Goal: Information Seeking & Learning: Learn about a topic

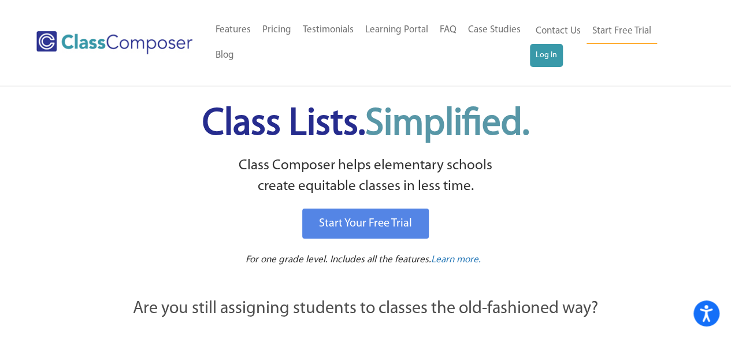
scroll to position [1, 0]
click at [551, 53] on link "Log In" at bounding box center [546, 54] width 33 height 23
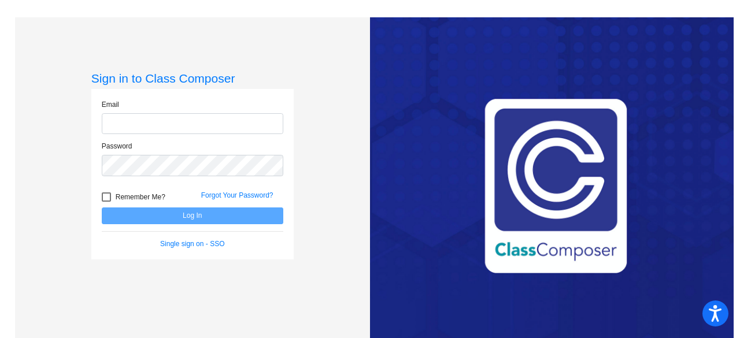
type input "coxl@fowlervilleschools.org"
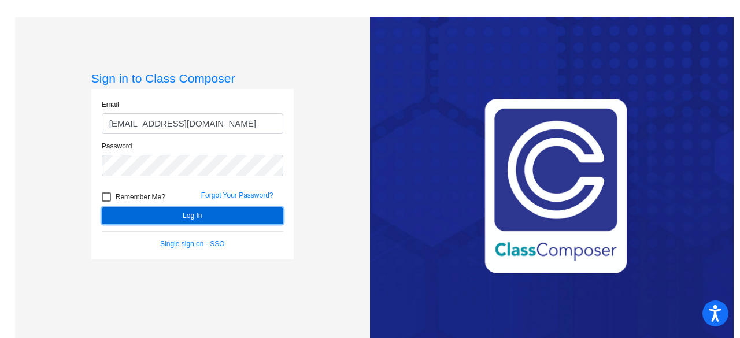
click at [205, 213] on button "Log In" at bounding box center [192, 215] width 181 height 17
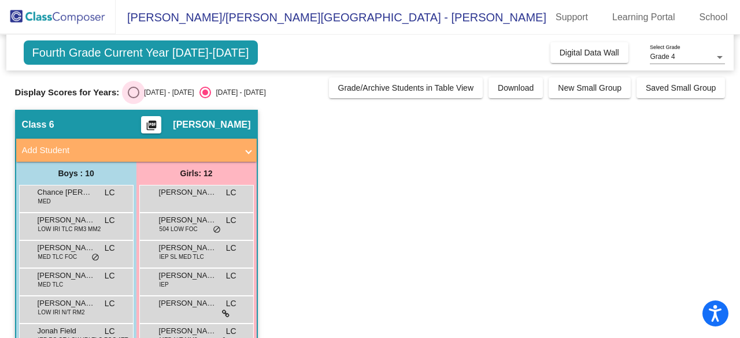
click at [133, 91] on div "Select an option" at bounding box center [134, 93] width 12 height 12
click at [133, 98] on input "2024 - 2025" at bounding box center [133, 98] width 1 height 1
radio input "true"
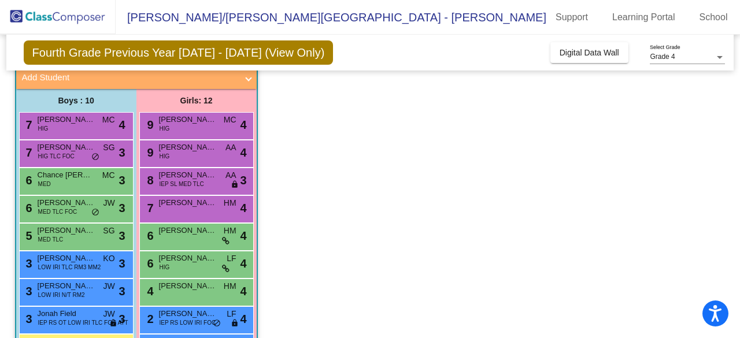
scroll to position [71, 0]
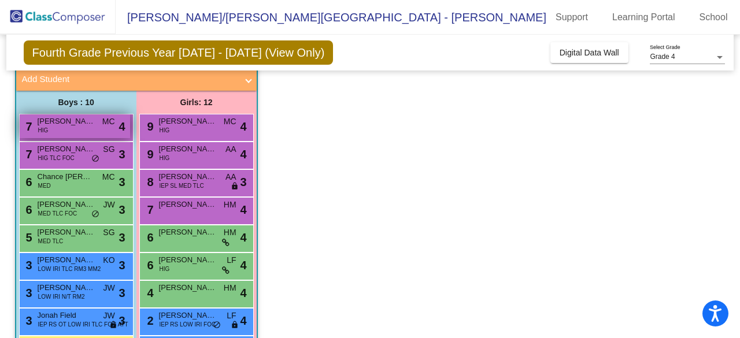
click at [73, 126] on span "Matthew Kantola" at bounding box center [67, 122] width 58 height 12
click at [51, 125] on span "Matthew Kantola" at bounding box center [67, 122] width 58 height 12
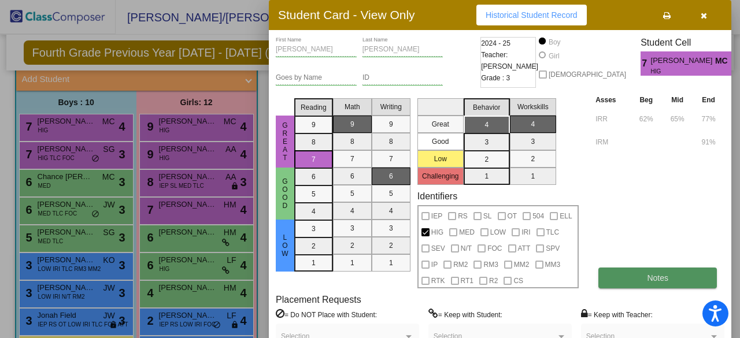
click at [649, 282] on span "Notes" at bounding box center [657, 277] width 21 height 9
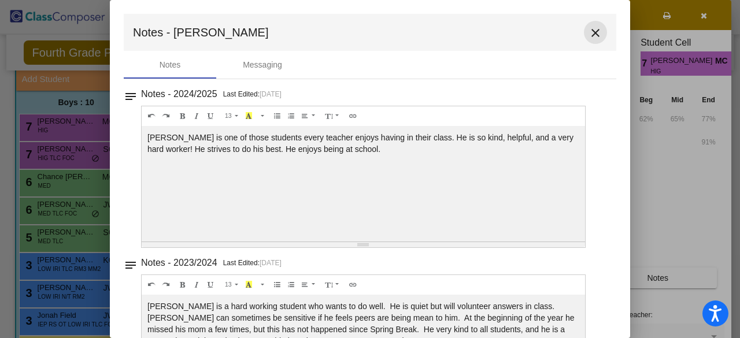
click at [589, 28] on mat-icon "close" at bounding box center [595, 33] width 14 height 14
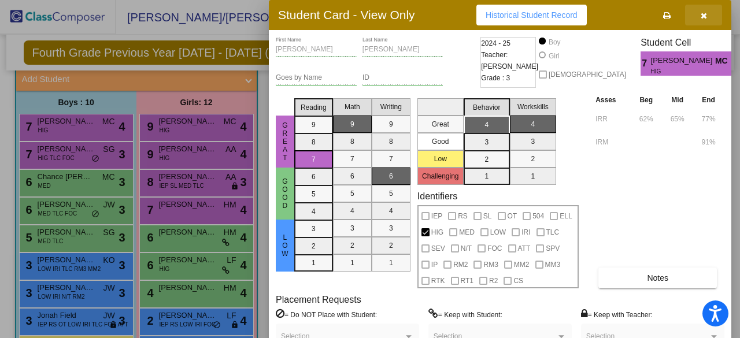
click at [706, 17] on icon "button" at bounding box center [703, 16] width 6 height 8
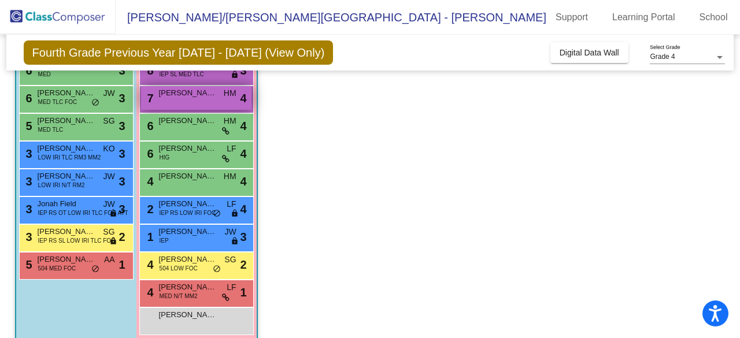
scroll to position [198, 0]
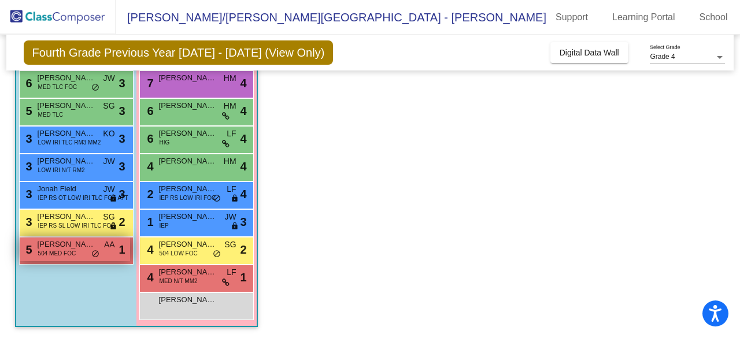
click at [65, 239] on span "Wyatt Schell" at bounding box center [67, 245] width 58 height 12
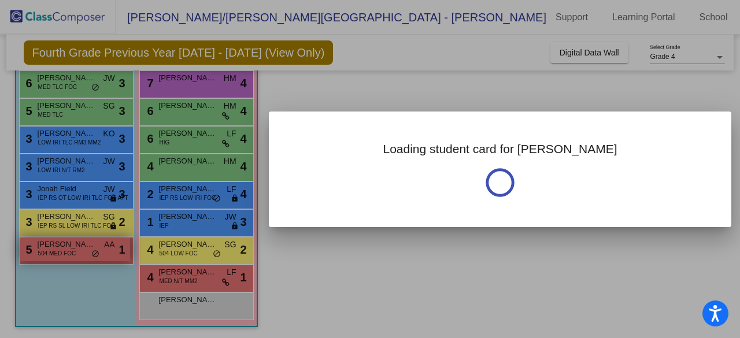
click at [65, 239] on div at bounding box center [370, 169] width 740 height 338
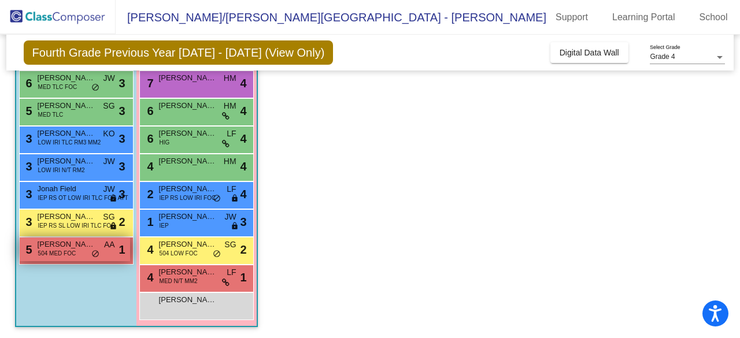
click at [66, 249] on span "504 MED FOC" at bounding box center [57, 253] width 38 height 9
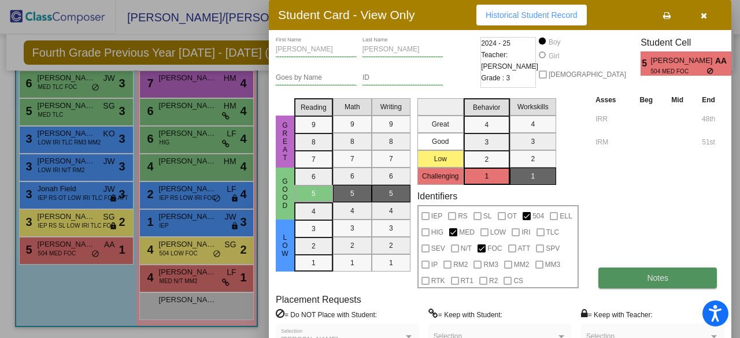
click at [646, 283] on button "Notes" at bounding box center [657, 278] width 118 height 21
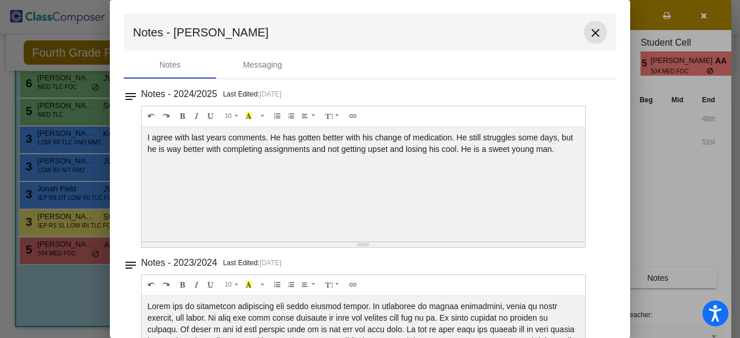
click at [588, 36] on mat-icon "close" at bounding box center [595, 33] width 14 height 14
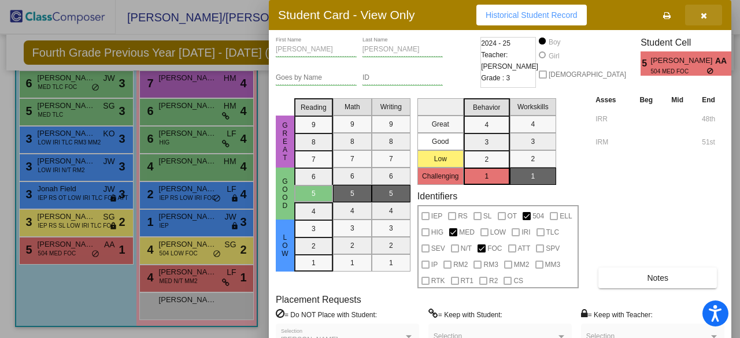
click at [699, 17] on button "button" at bounding box center [703, 15] width 37 height 21
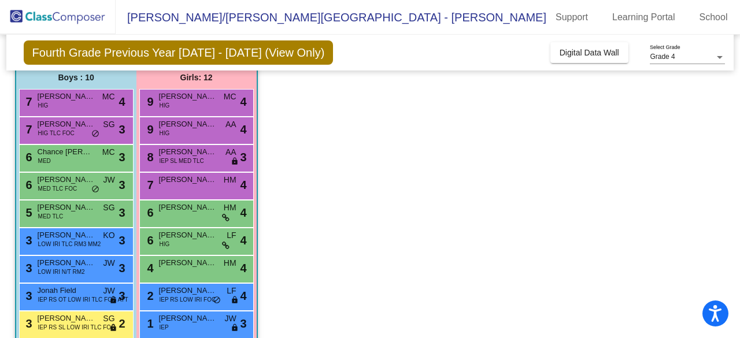
scroll to position [94, 0]
